Goal: Task Accomplishment & Management: Use online tool/utility

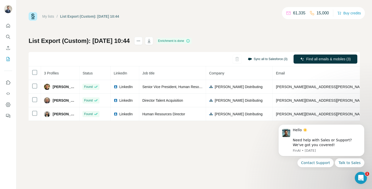
click at [259, 57] on button "Sync all to Salesforce (3)" at bounding box center [267, 59] width 47 height 8
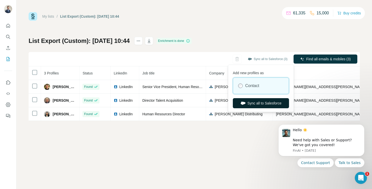
click at [254, 100] on button "Sync all to Salesforce" at bounding box center [261, 103] width 56 height 10
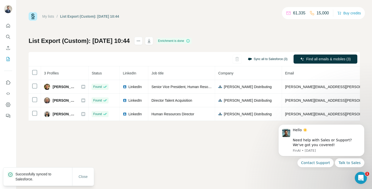
click at [270, 59] on button "Sync all to Salesforce (3)" at bounding box center [267, 59] width 47 height 8
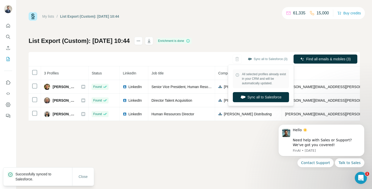
click at [243, 40] on div "List Export (Custom): [DATE] 10:44 Enrichment is done Sync all to Salesforce (3…" at bounding box center [194, 79] width 331 height 84
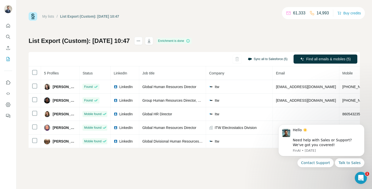
click at [260, 57] on button "Sync all to Salesforce (5)" at bounding box center [267, 59] width 47 height 8
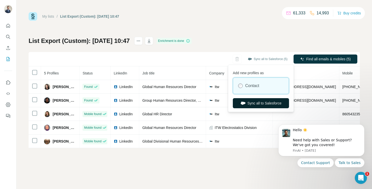
click at [253, 101] on button "Sync all to Salesforce" at bounding box center [261, 103] width 56 height 10
